Goal: Entertainment & Leisure: Consume media (video, audio)

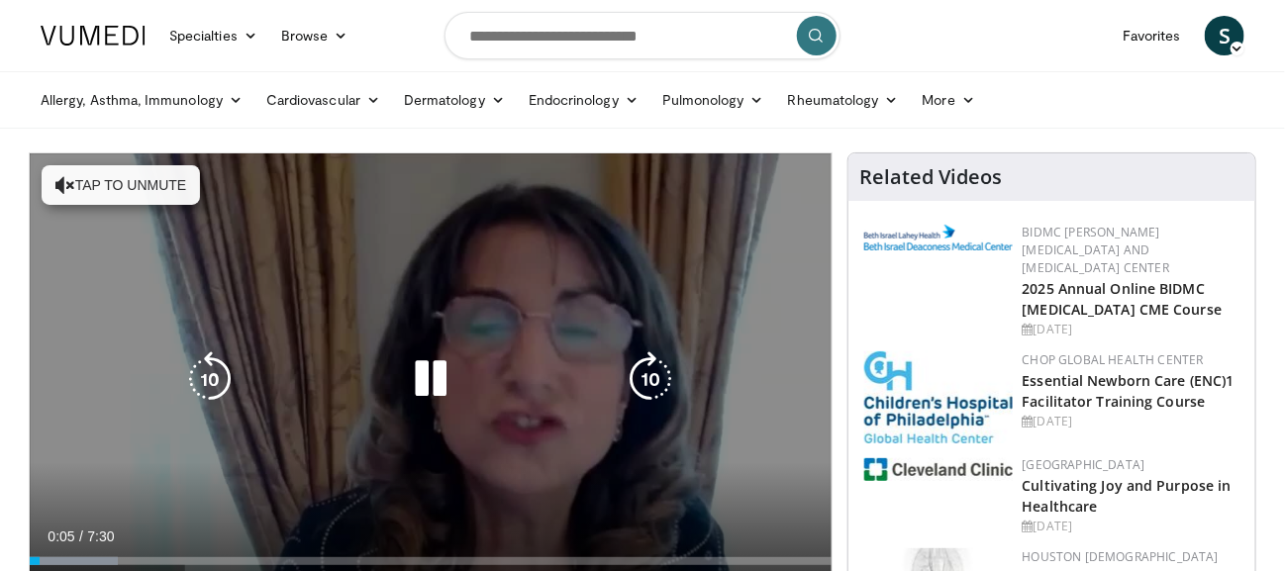
click at [171, 173] on button "Tap to unmute" at bounding box center [121, 185] width 158 height 40
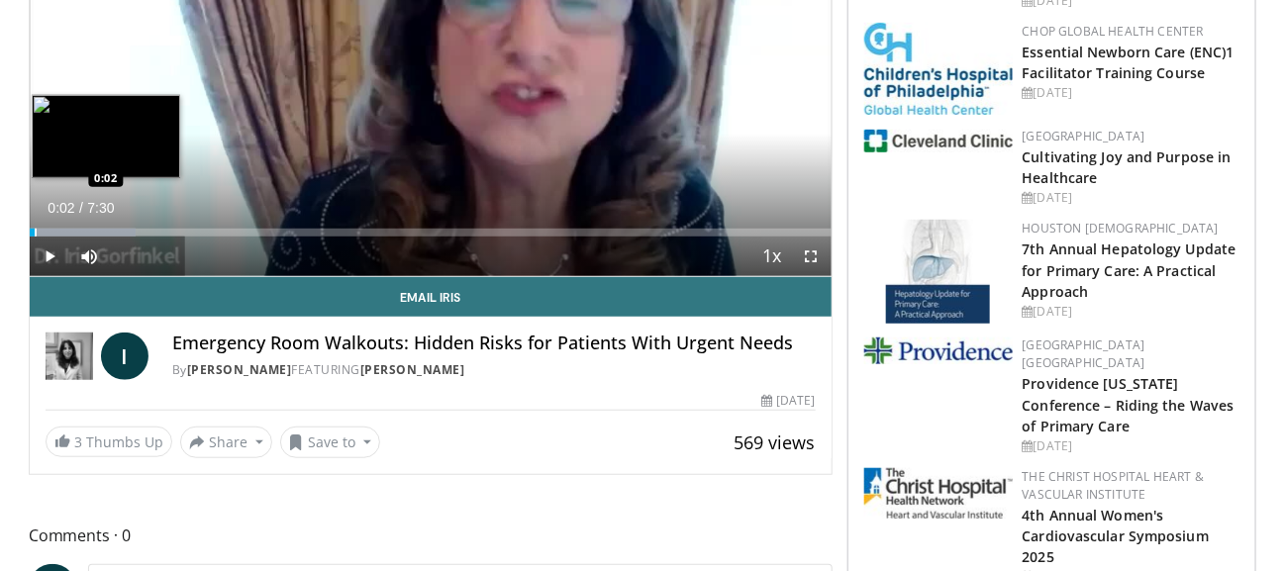
click at [35, 231] on div "Progress Bar" at bounding box center [36, 233] width 2 height 8
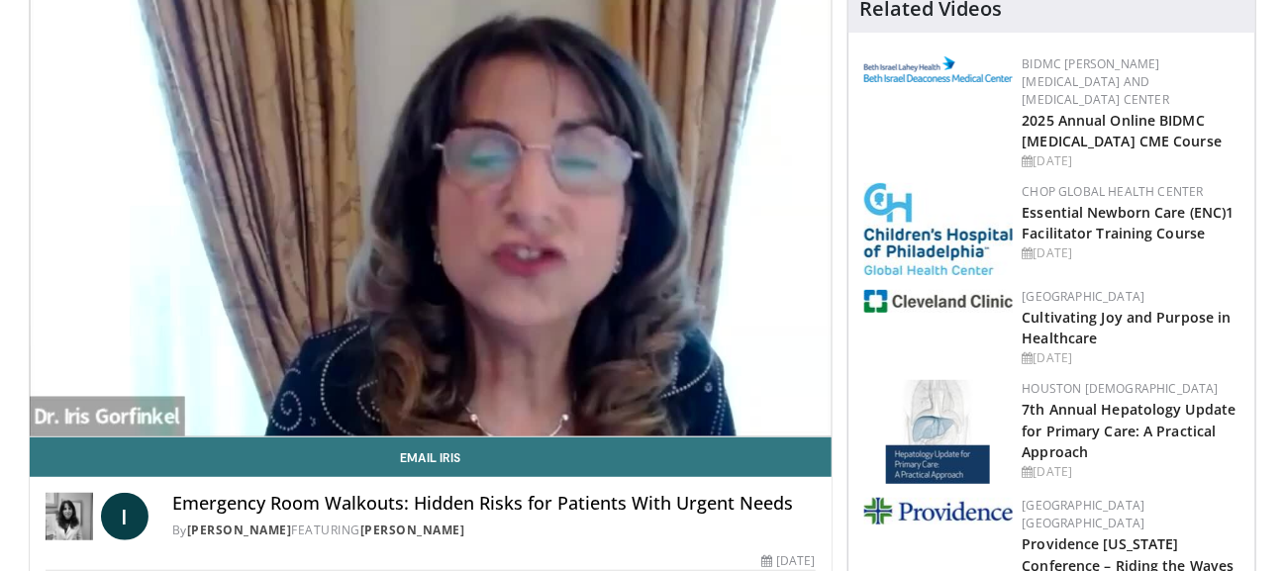
scroll to position [140, 0]
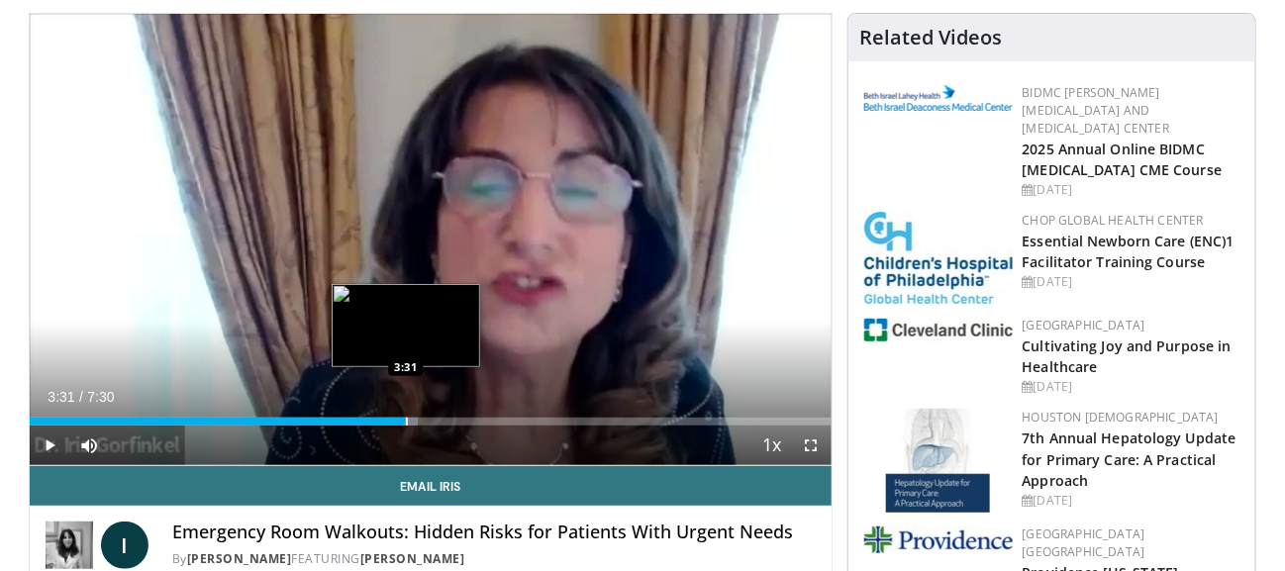
click at [406, 415] on div "Loaded : 48.44% 3:31 3:31" at bounding box center [431, 416] width 802 height 19
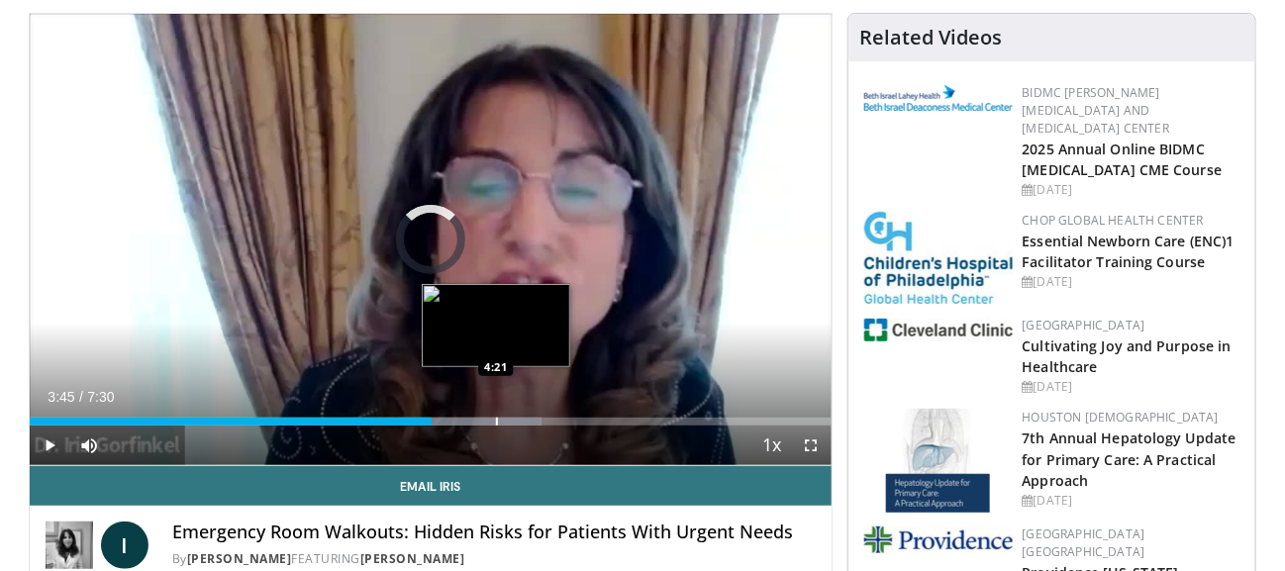
click at [496, 419] on div "Progress Bar" at bounding box center [497, 422] width 2 height 8
